Goal: Task Accomplishment & Management: Manage account settings

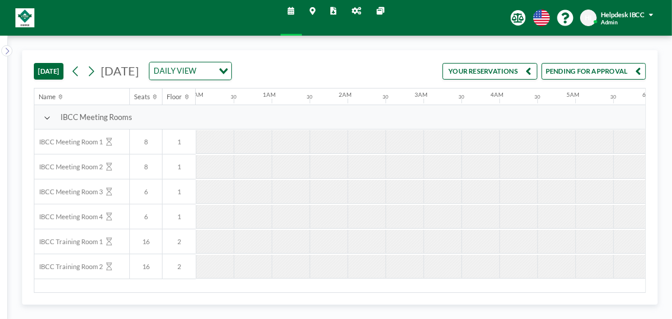
scroll to position [0, 1068]
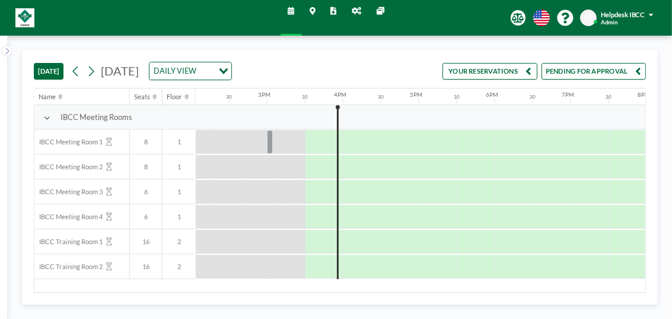
click at [517, 68] on button "YOUR RESERVATIONS" at bounding box center [490, 71] width 95 height 17
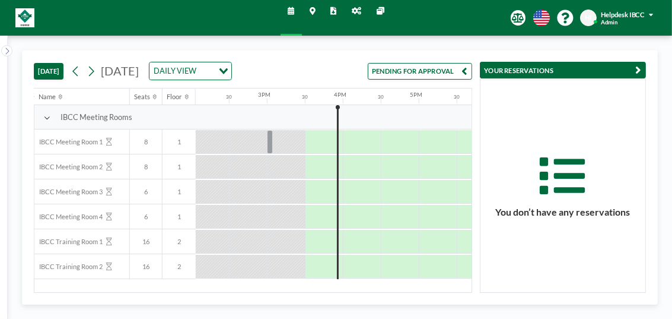
click at [448, 71] on button "PENDING FOR APPROVAL" at bounding box center [420, 71] width 104 height 17
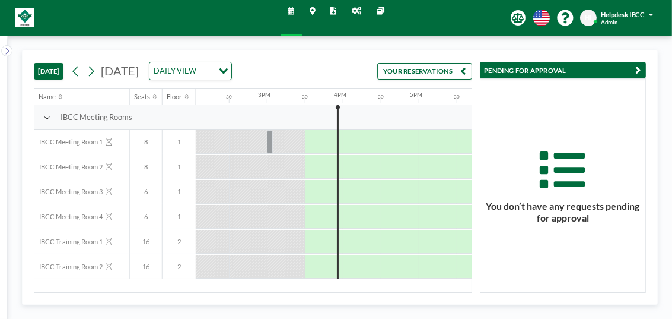
click at [434, 71] on button "YOUR RESERVATIONS" at bounding box center [424, 71] width 95 height 17
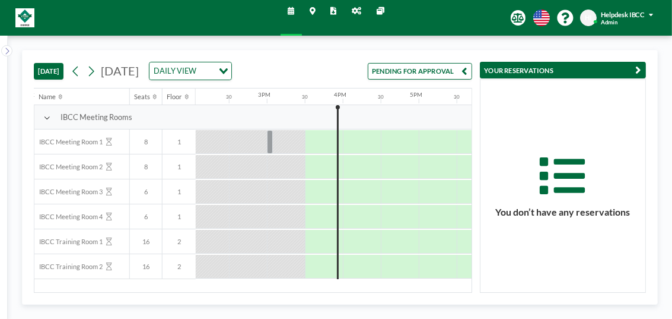
click at [436, 71] on button "PENDING FOR APPROVAL" at bounding box center [420, 71] width 104 height 17
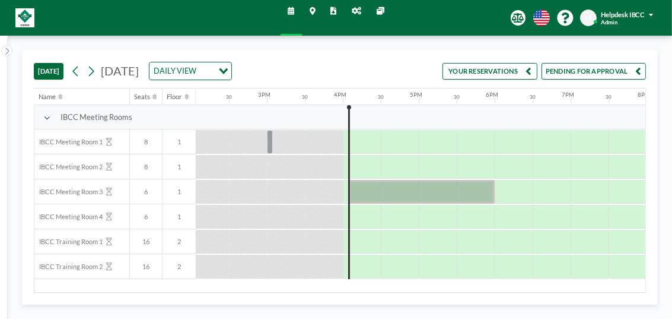
click at [573, 77] on button "PENDING FOR APPROVAL" at bounding box center [594, 71] width 104 height 17
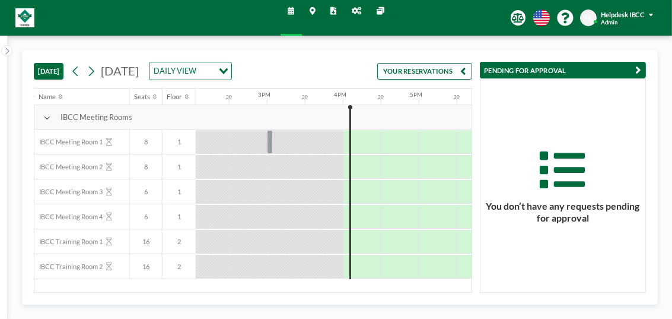
click at [599, 135] on div "You don’t have any requests pending for approval" at bounding box center [563, 185] width 165 height 213
click at [411, 74] on button "YOUR RESERVATIONS" at bounding box center [424, 71] width 95 height 17
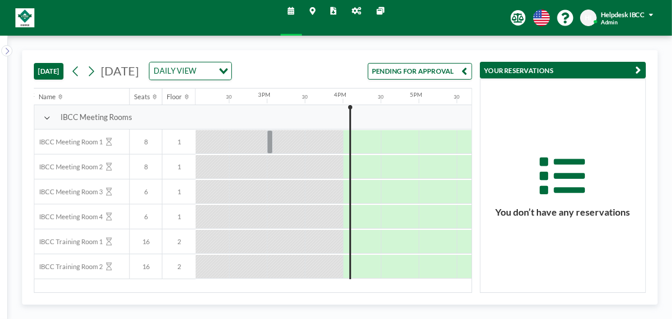
click at [519, 66] on button "YOUR RESERVATIONS" at bounding box center [563, 70] width 166 height 17
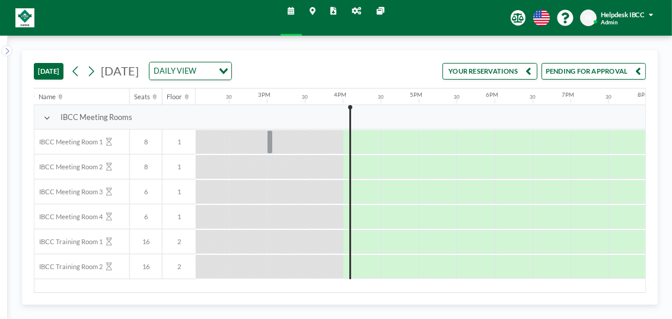
click at [496, 73] on button "YOUR RESERVATIONS" at bounding box center [490, 71] width 95 height 17
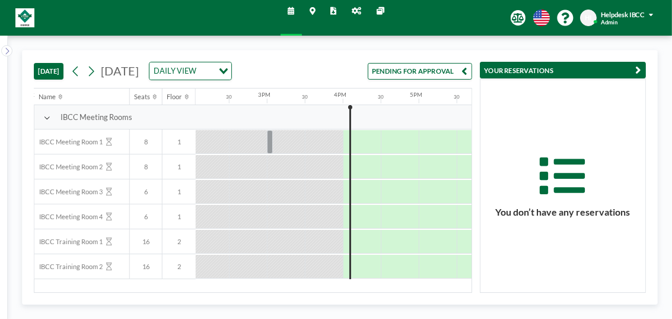
click at [442, 74] on button "PENDING FOR APPROVAL" at bounding box center [420, 71] width 104 height 17
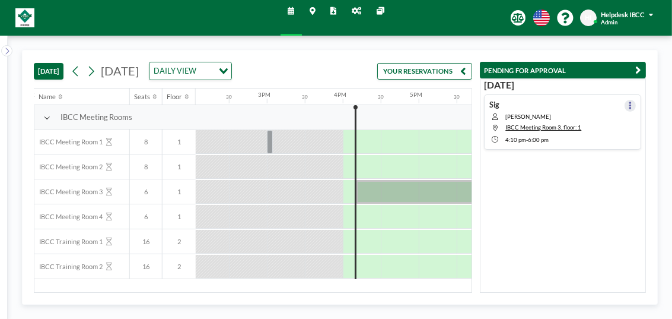
click at [625, 106] on button at bounding box center [630, 105] width 11 height 11
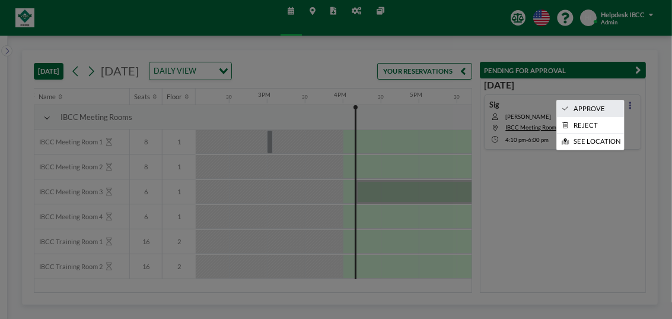
click at [599, 107] on li "APPROVE" at bounding box center [590, 108] width 67 height 16
